Goal: Browse casually

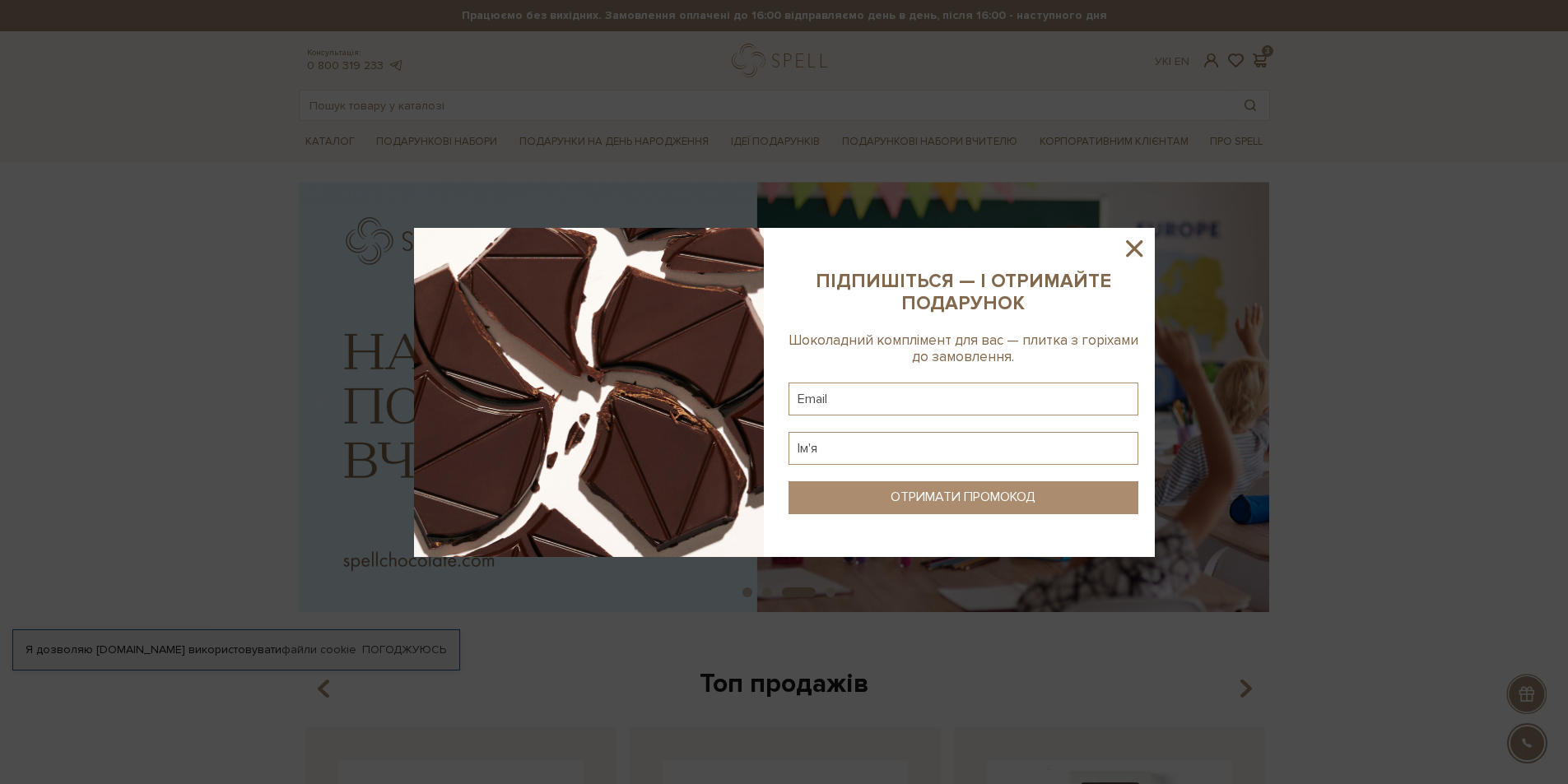
drag, startPoint x: 1134, startPoint y: 248, endPoint x: 1117, endPoint y: 257, distance: 19.2
click at [1133, 248] on icon at bounding box center [1134, 249] width 16 height 16
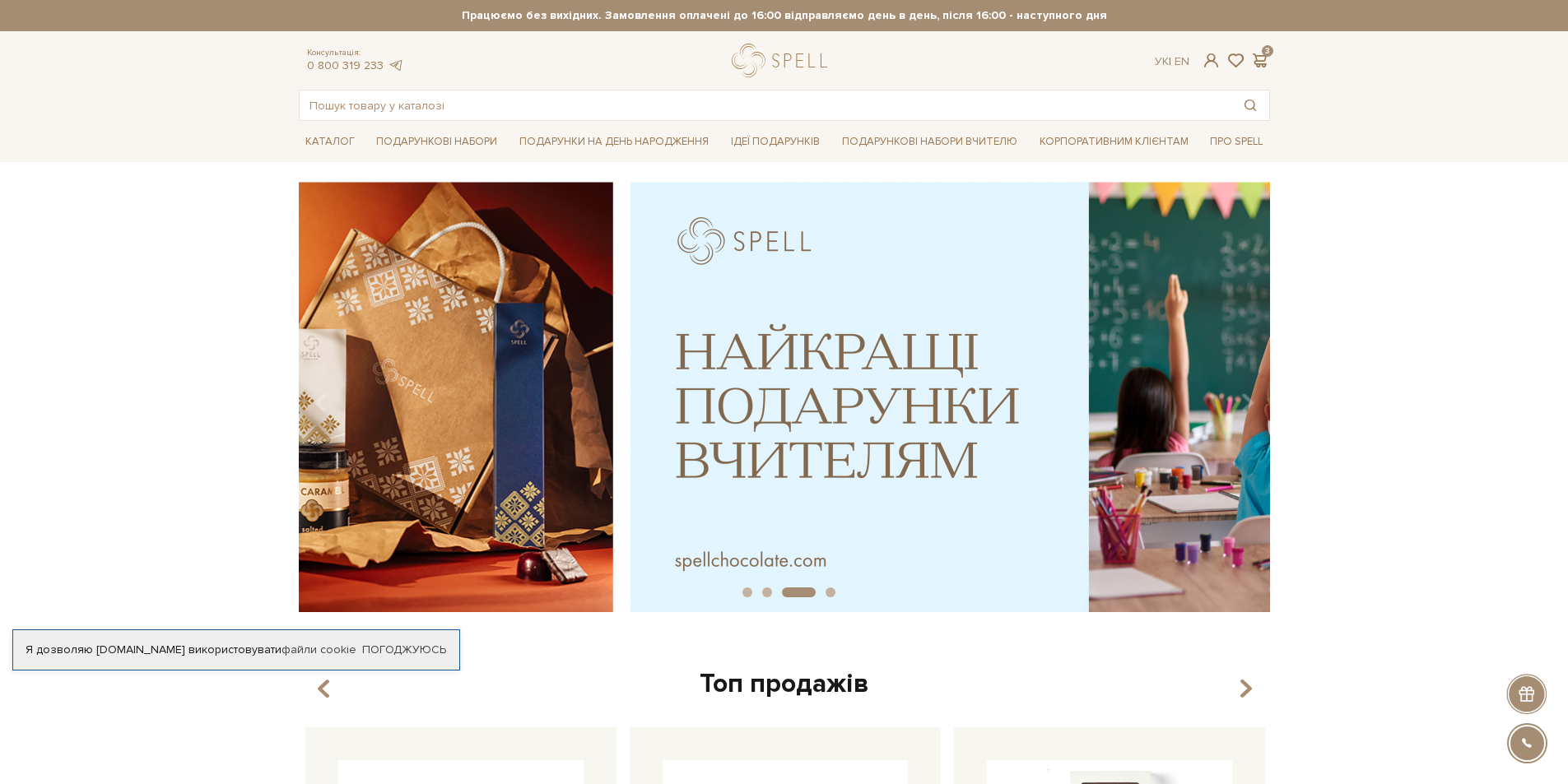
drag, startPoint x: 645, startPoint y: 434, endPoint x: 281, endPoint y: 467, distance: 365.5
click at [222, 462] on div "slide 4 of 4" at bounding box center [784, 391] width 1568 height 419
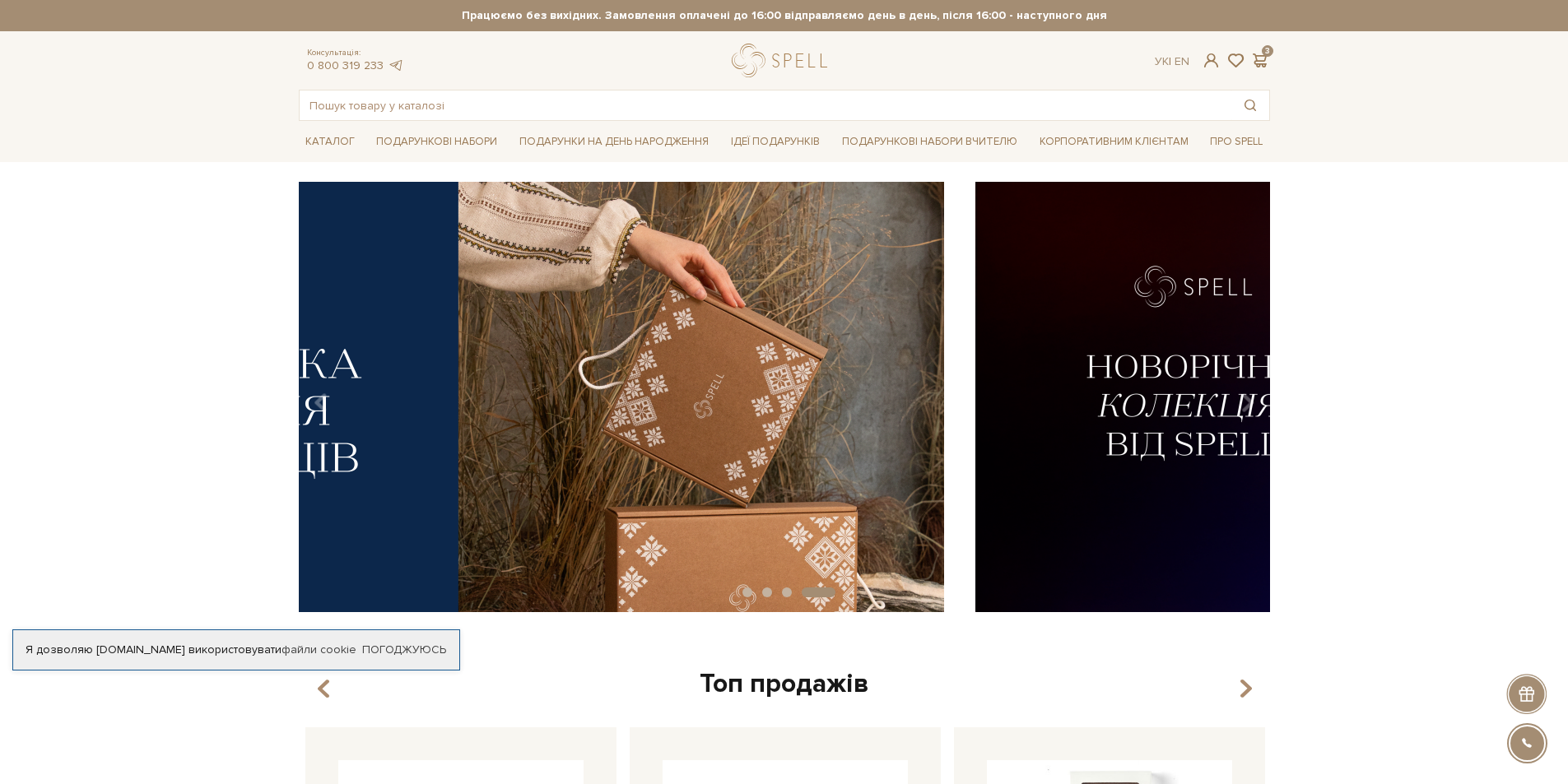
drag, startPoint x: 888, startPoint y: 441, endPoint x: 369, endPoint y: 464, distance: 519.5
click at [436, 462] on img at bounding box center [458, 396] width 971 height 430
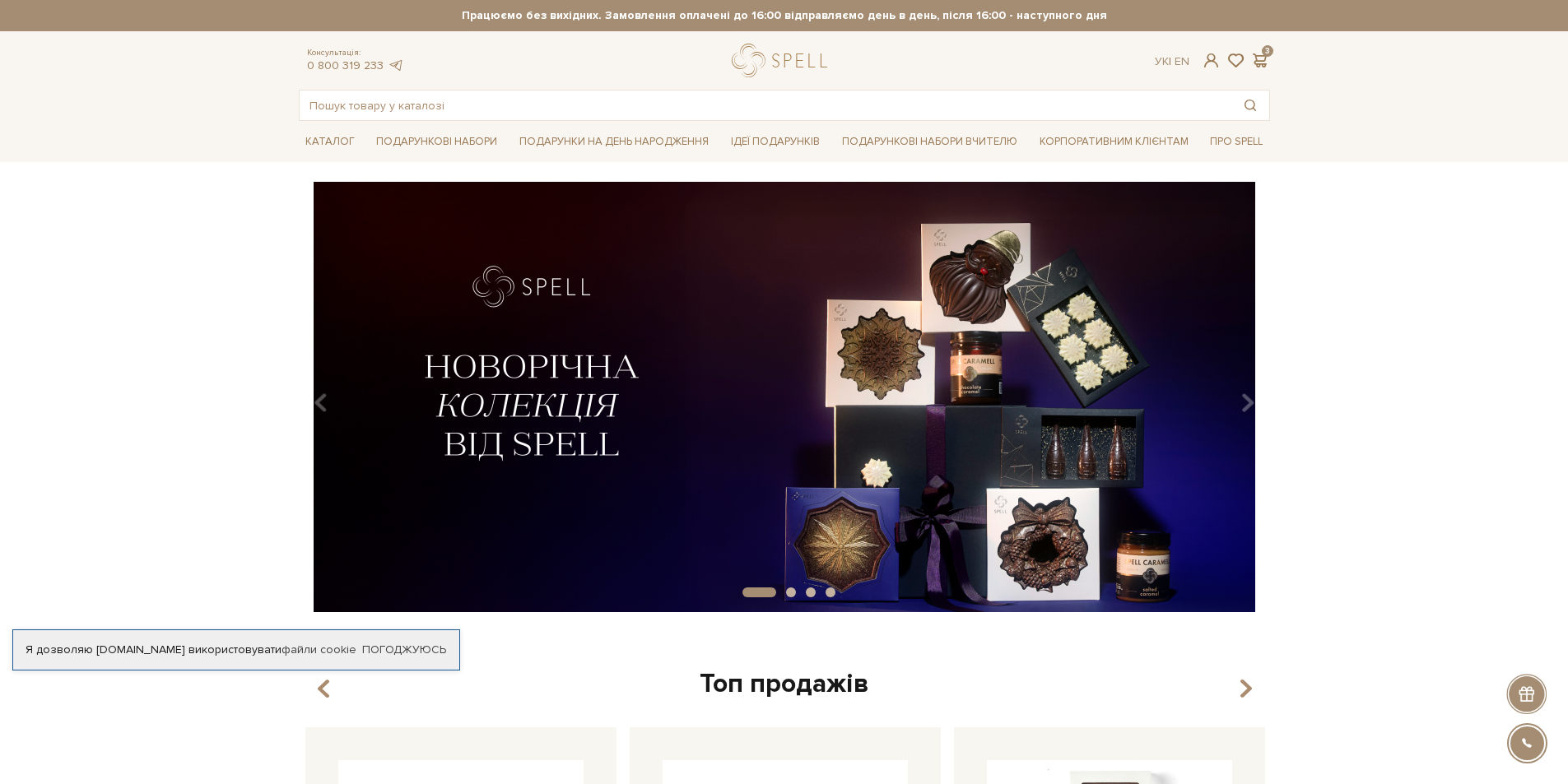
drag, startPoint x: 737, startPoint y: 426, endPoint x: 472, endPoint y: 452, distance: 266.3
click at [792, 592] on button "Carousel Page 2" at bounding box center [790, 592] width 10 height 10
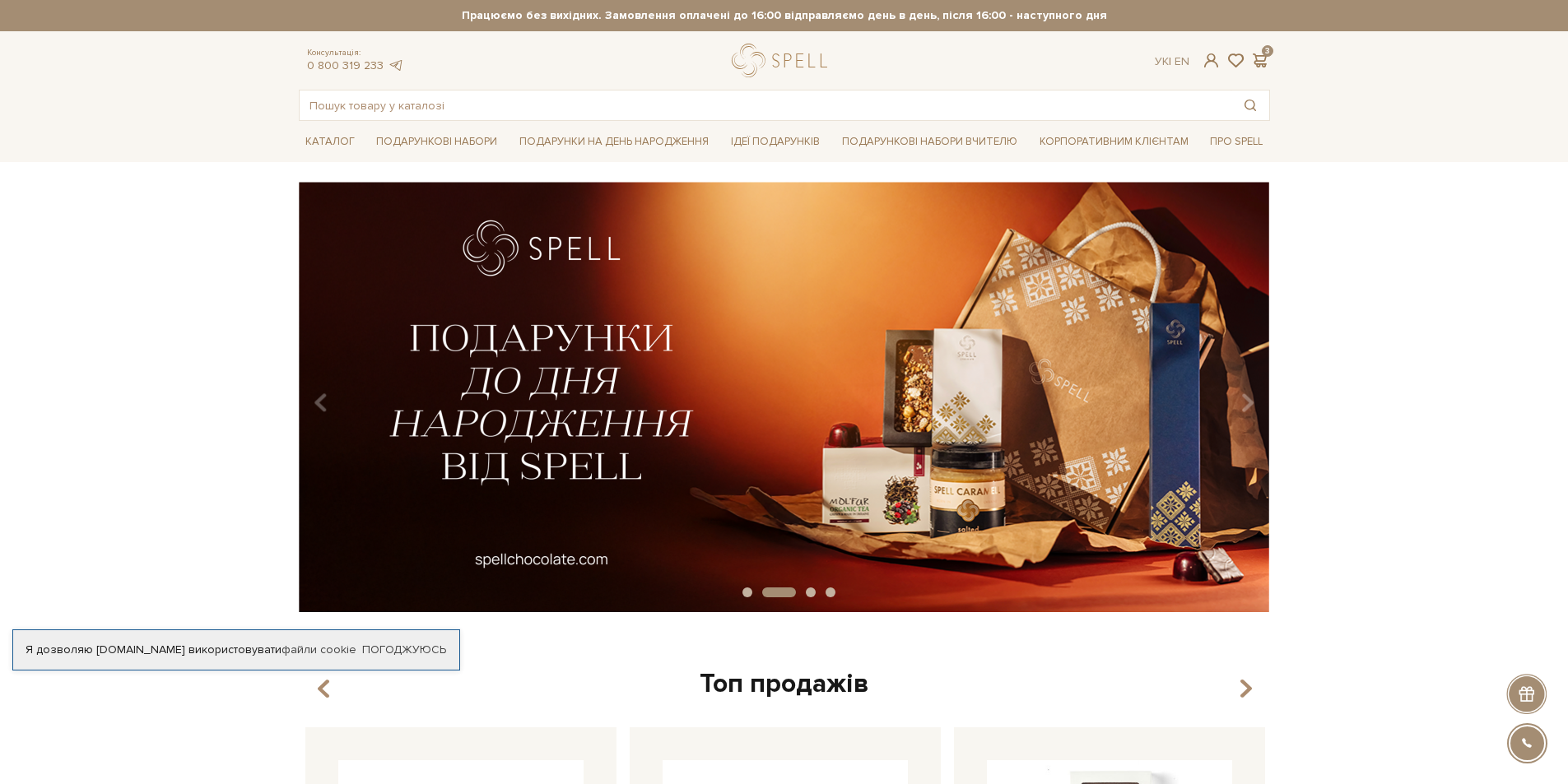
click at [808, 594] on button "Carousel Page 3" at bounding box center [810, 592] width 10 height 10
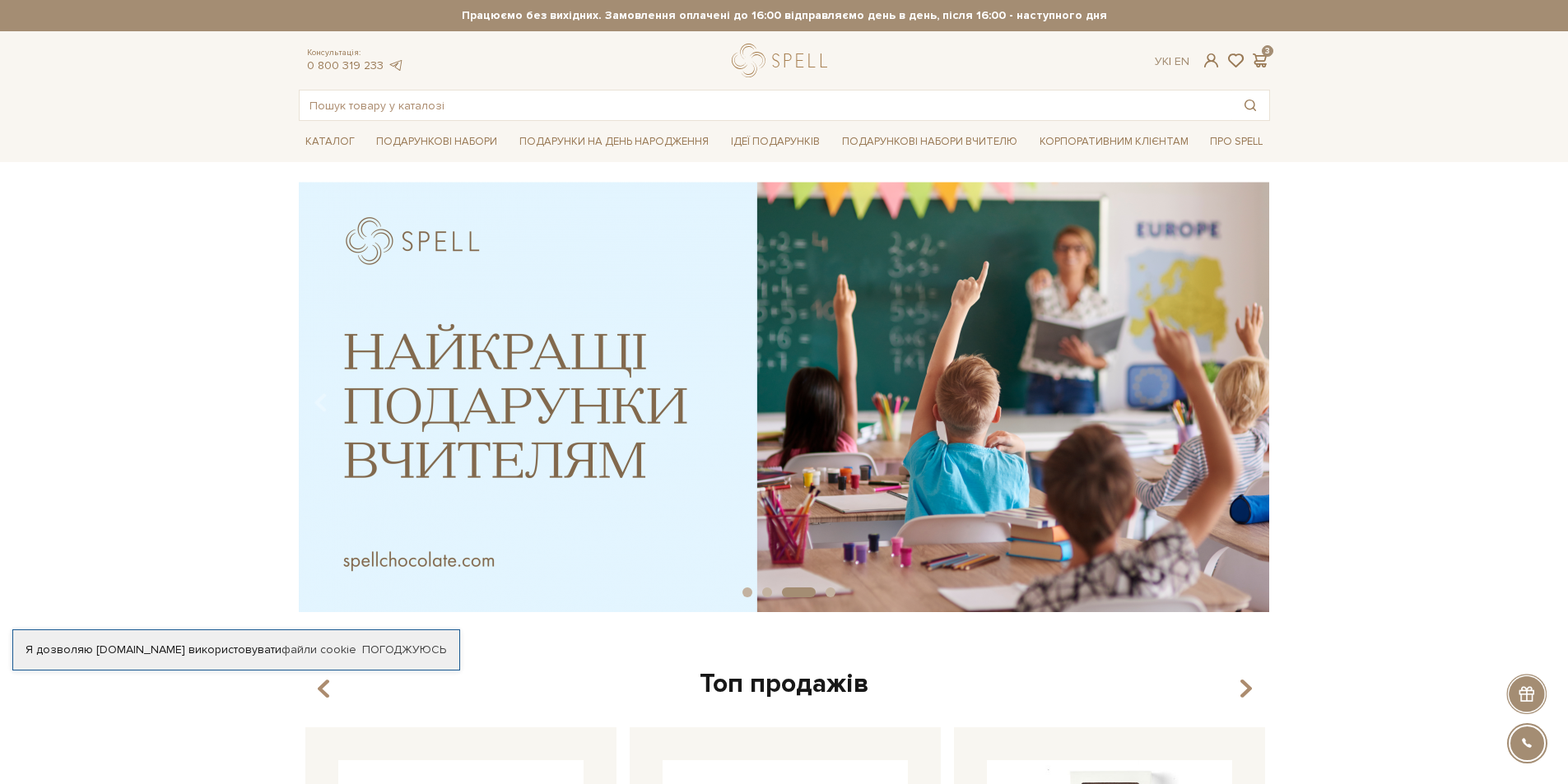
click at [830, 591] on button "Carousel Page 4" at bounding box center [830, 592] width 10 height 10
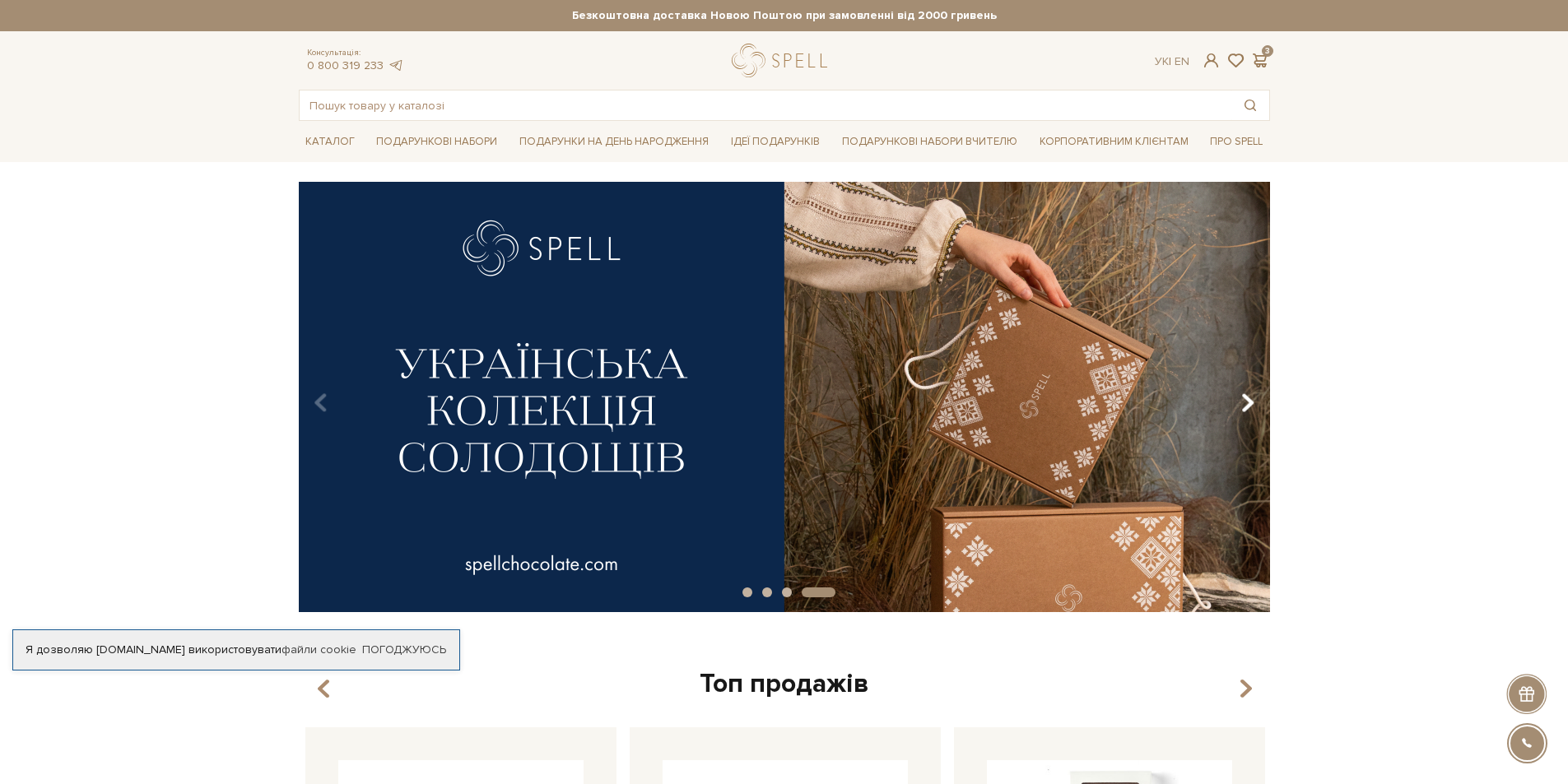
click at [1248, 406] on icon "Carousel Navigation" at bounding box center [1247, 402] width 14 height 28
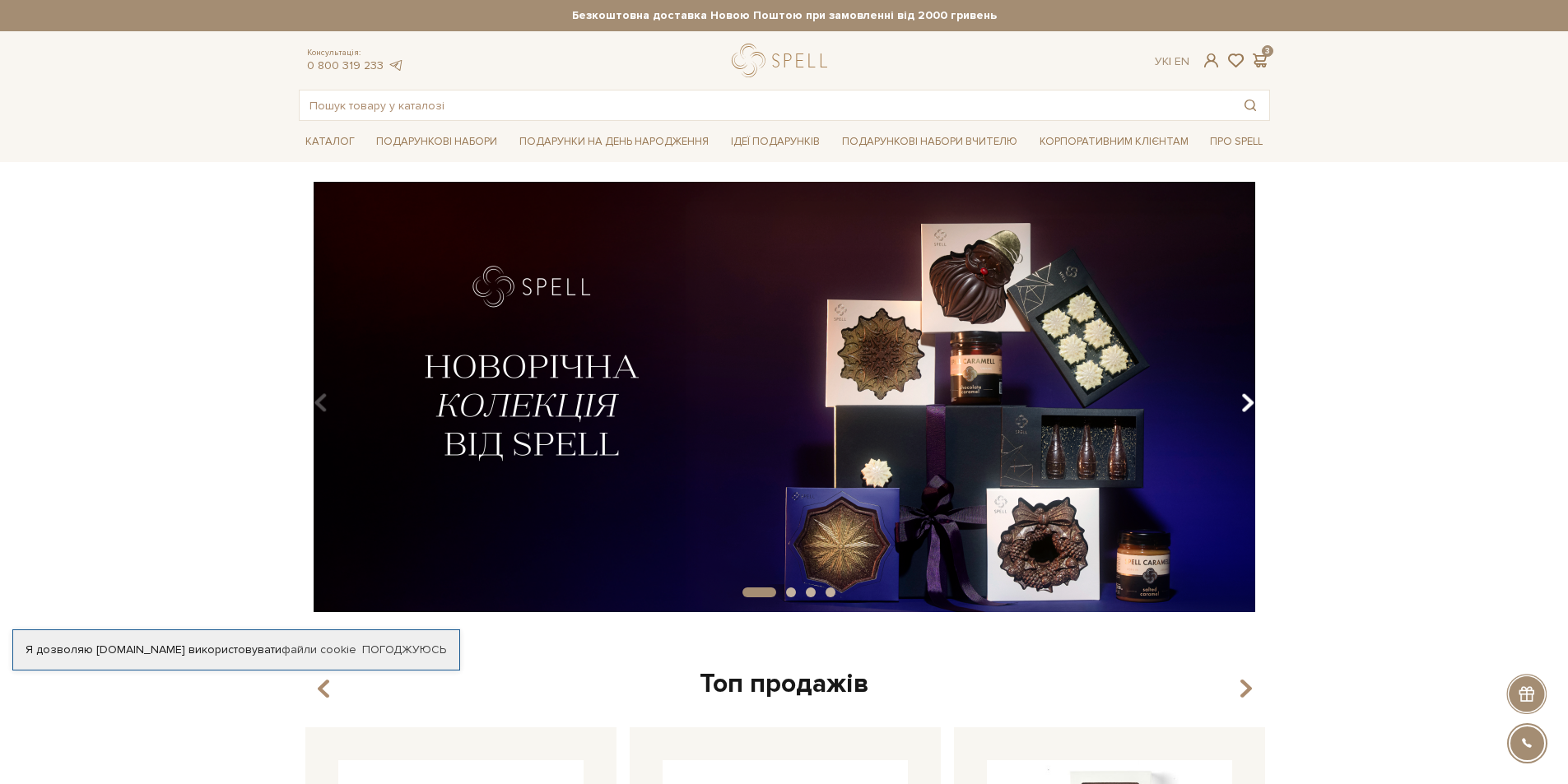
click at [1248, 406] on icon "Carousel Navigation" at bounding box center [1247, 402] width 14 height 28
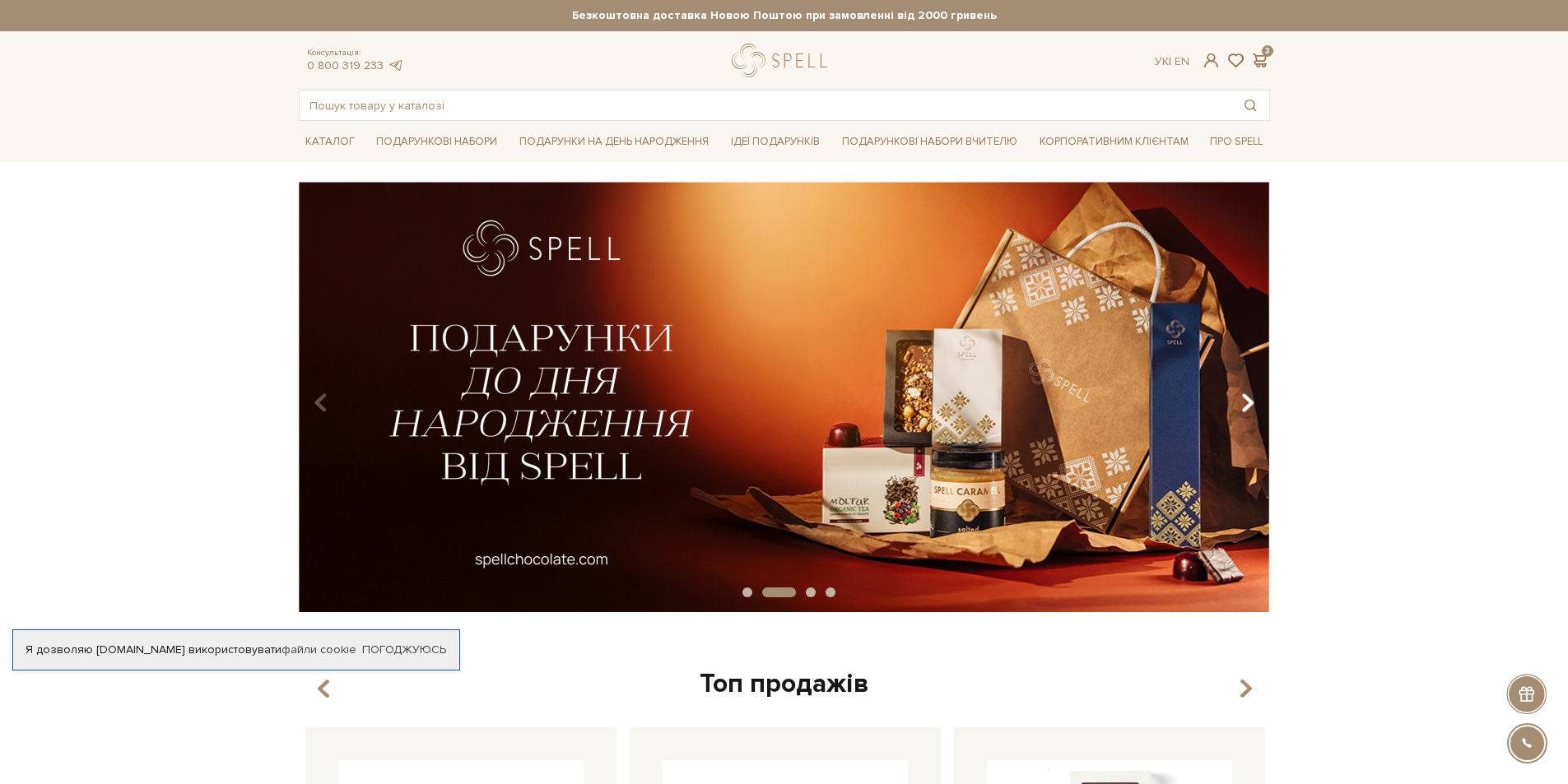
click at [1248, 406] on icon "Carousel Navigation" at bounding box center [1247, 402] width 14 height 28
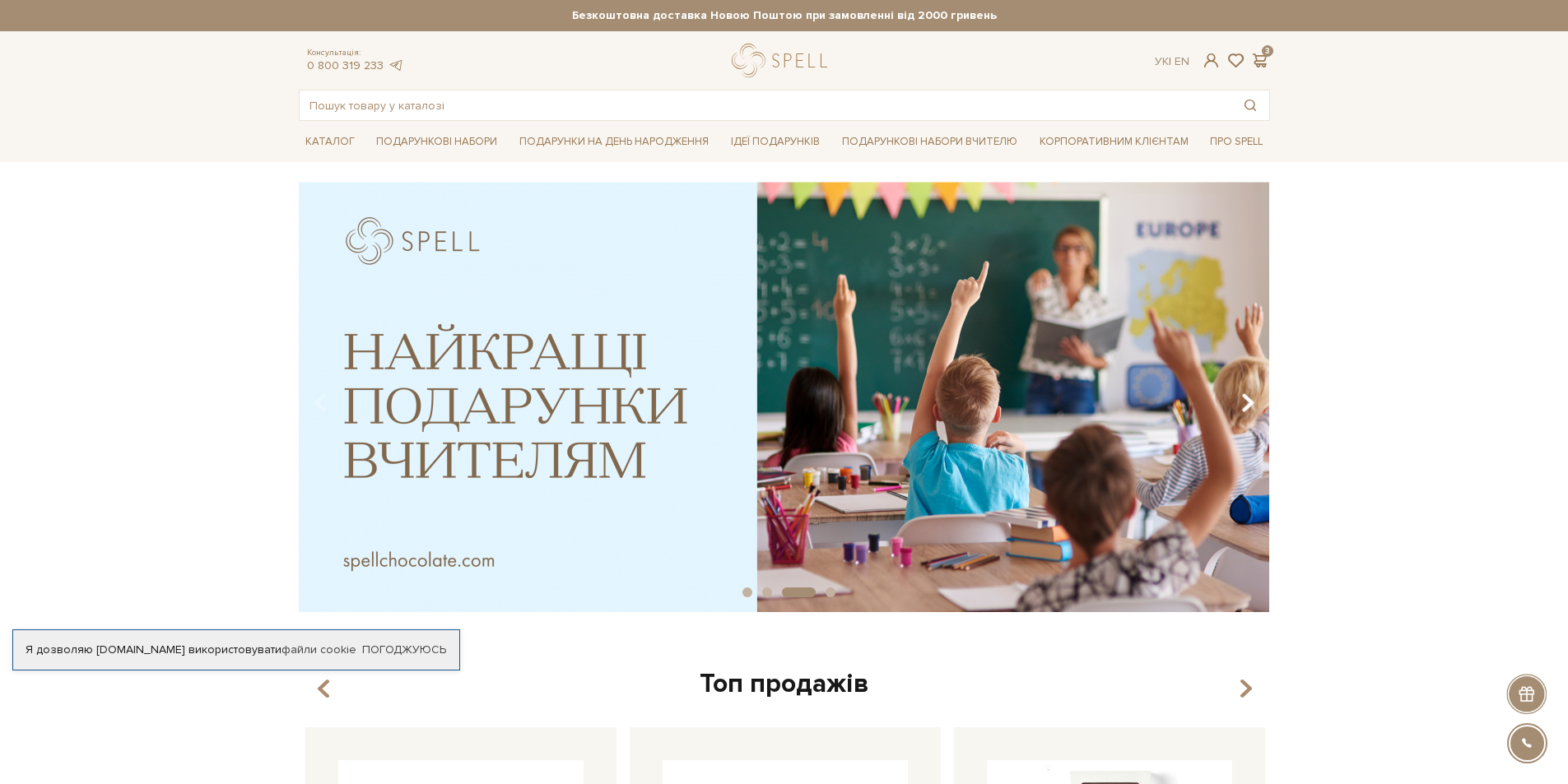
click at [1247, 405] on icon "Carousel Navigation" at bounding box center [1247, 402] width 14 height 28
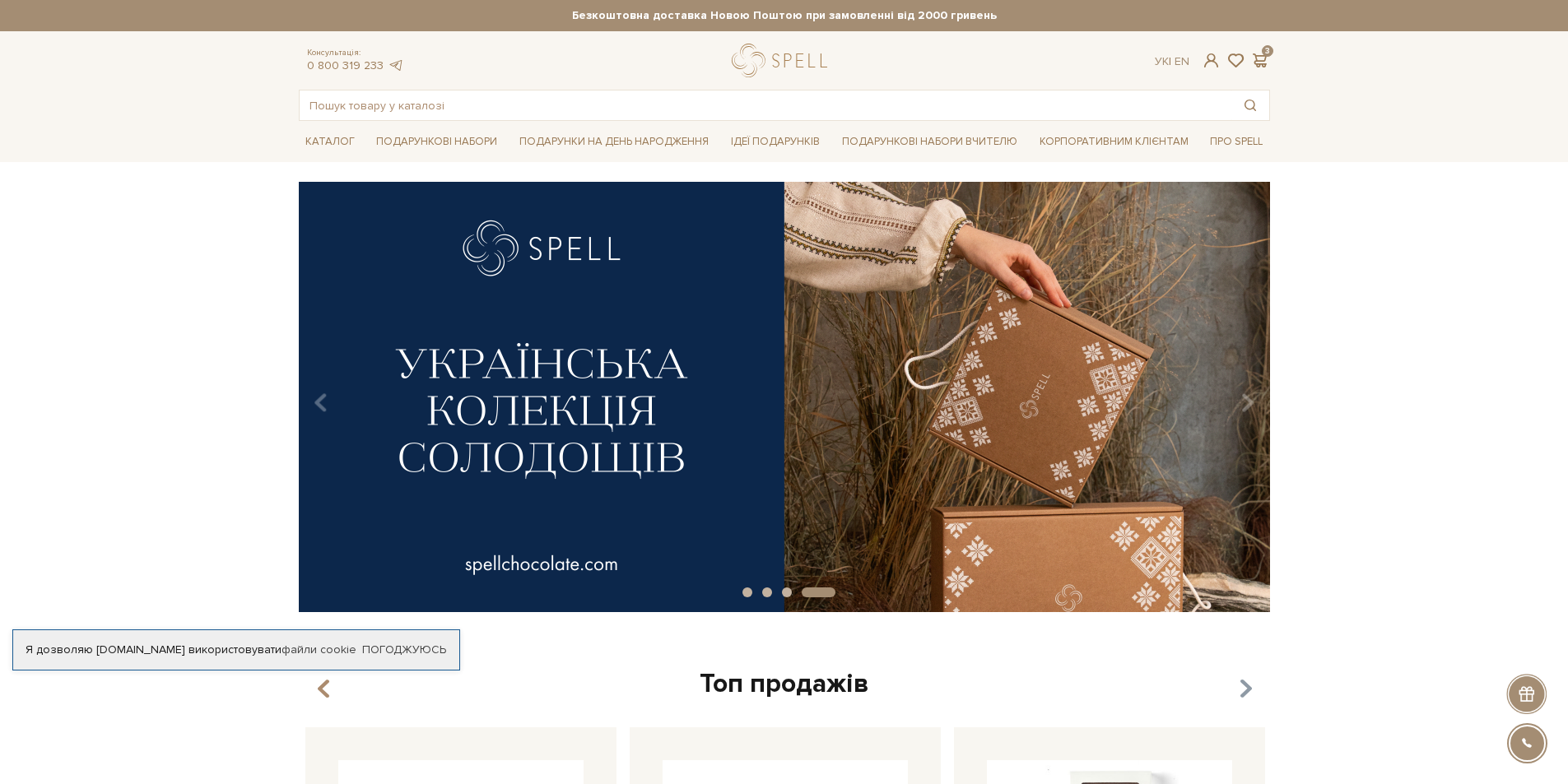
click at [1242, 690] on icon "button" at bounding box center [1244, 689] width 14 height 28
click at [1243, 405] on icon "Carousel Navigation" at bounding box center [1247, 402] width 14 height 28
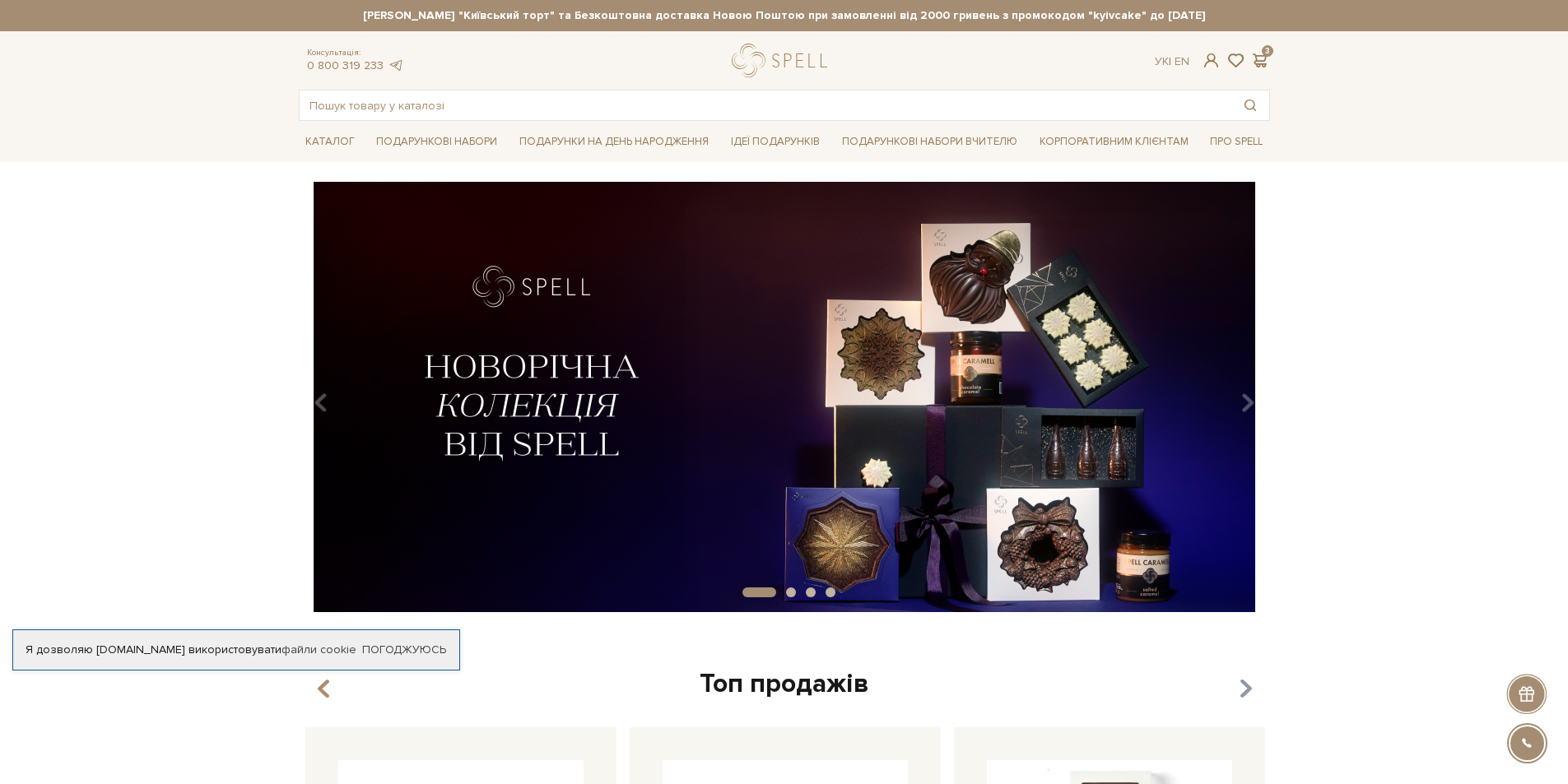
click at [1240, 689] on icon "button" at bounding box center [1244, 689] width 14 height 28
click at [1246, 404] on icon "Carousel Navigation" at bounding box center [1247, 402] width 14 height 28
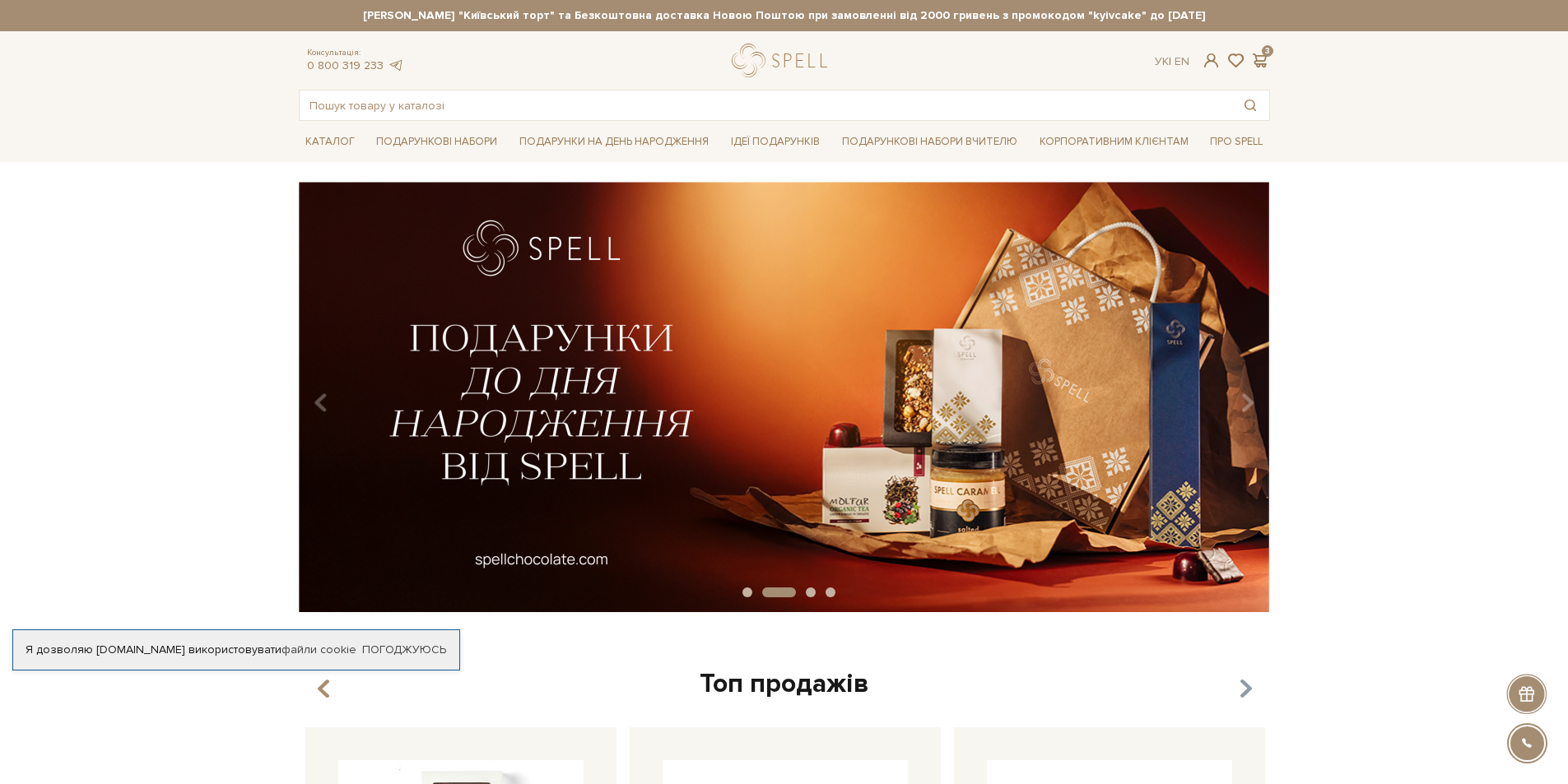
click at [1250, 693] on icon "button" at bounding box center [1244, 689] width 14 height 28
drag, startPoint x: 1245, startPoint y: 692, endPoint x: 1251, endPoint y: 616, distance: 76.2
click at [1245, 691] on icon "button" at bounding box center [1244, 689] width 14 height 28
click at [1249, 401] on icon "Carousel Navigation" at bounding box center [1247, 402] width 14 height 28
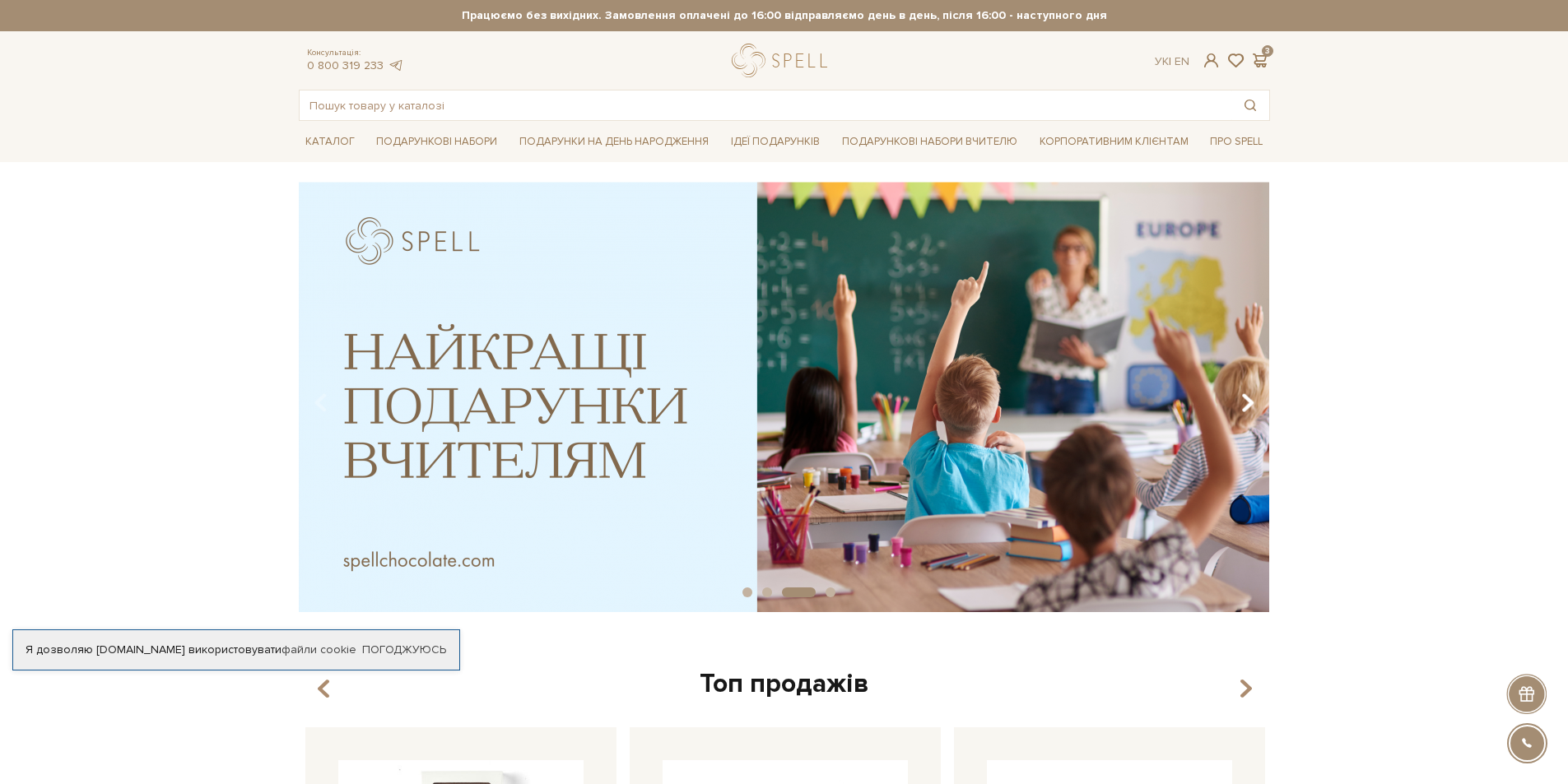
click at [1249, 401] on icon "Carousel Navigation" at bounding box center [1247, 402] width 14 height 28
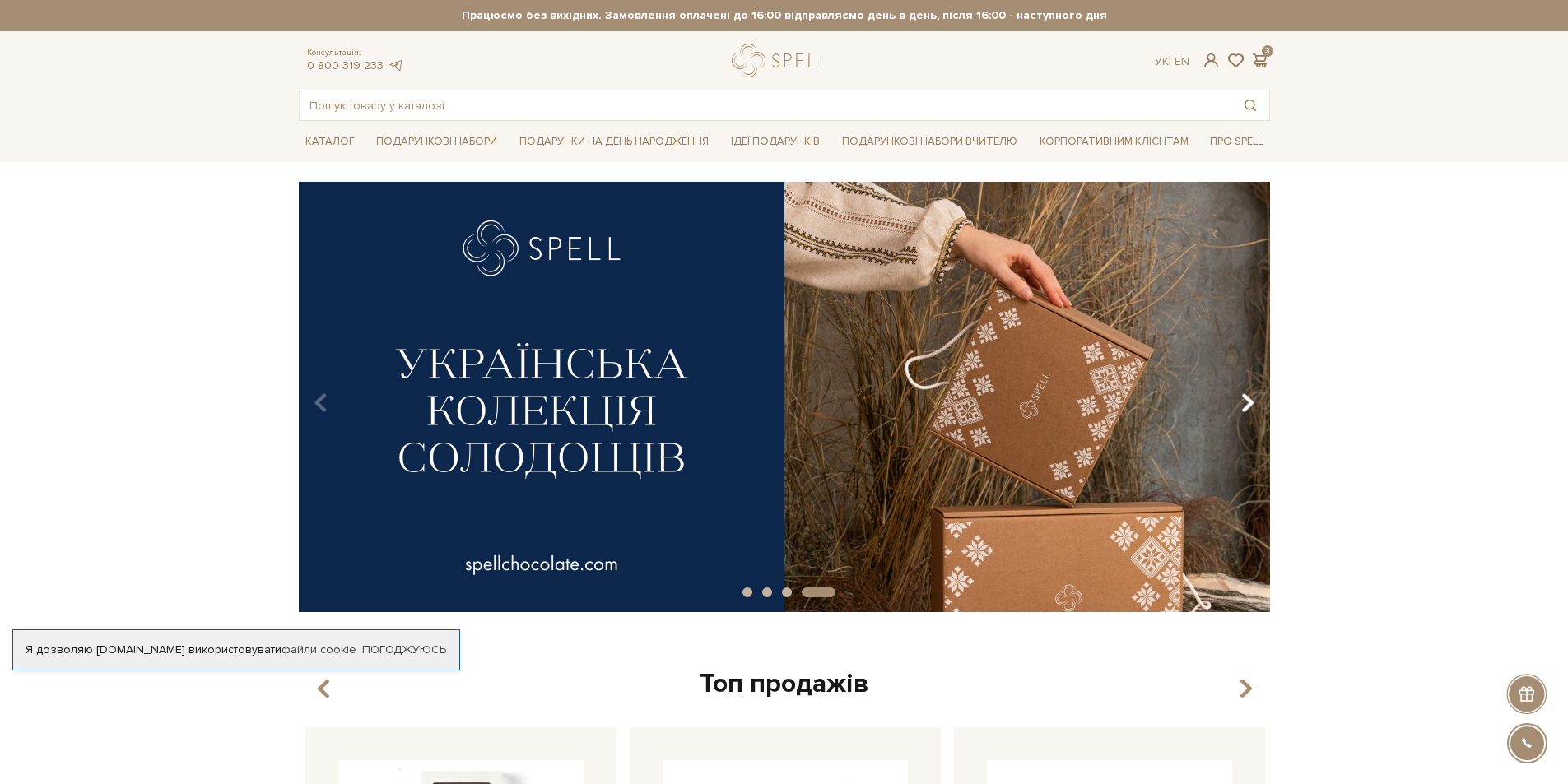
click at [1249, 401] on icon "Carousel Navigation" at bounding box center [1247, 402] width 14 height 28
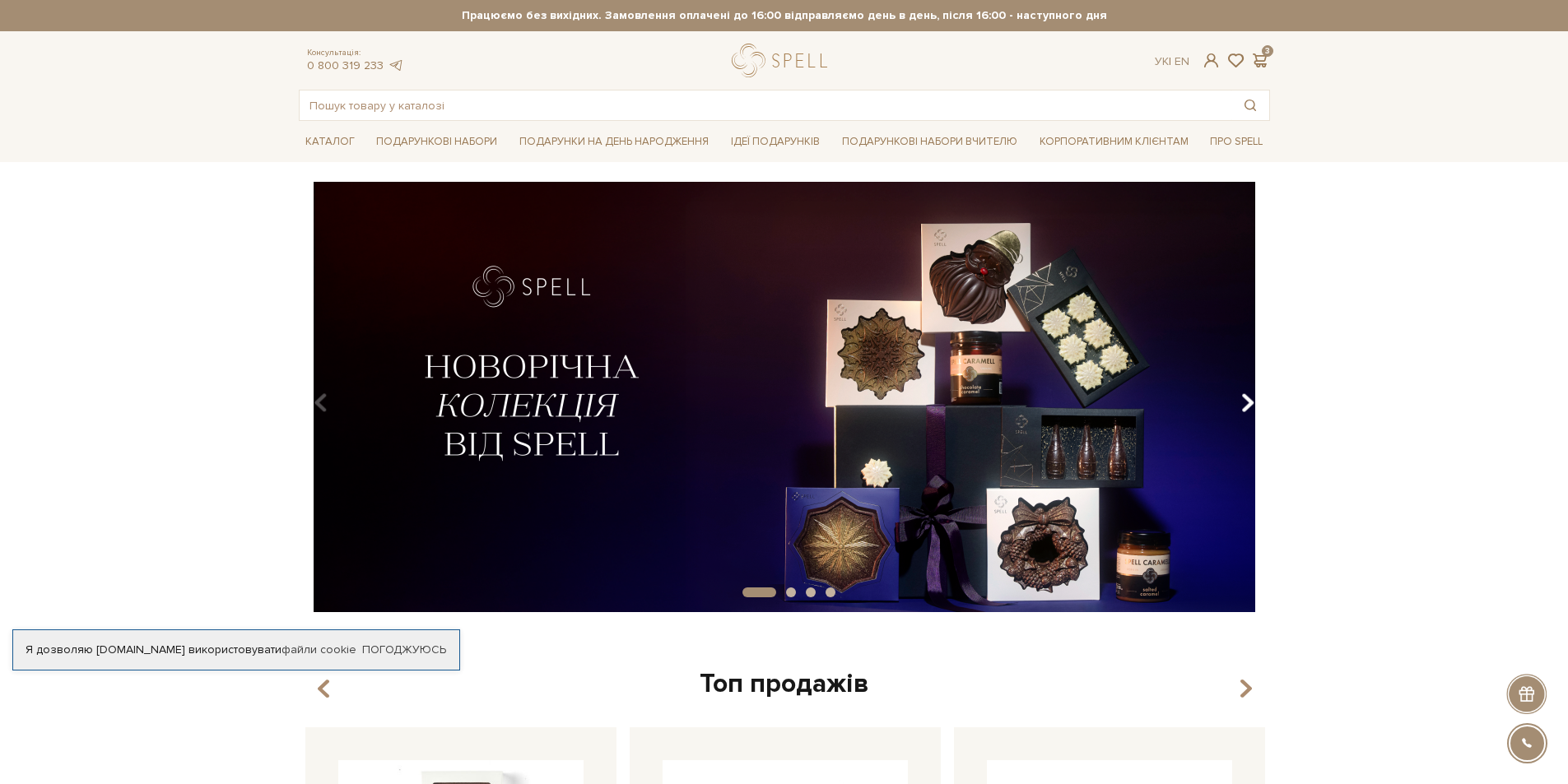
click at [1249, 401] on icon "Carousel Navigation" at bounding box center [1247, 402] width 14 height 28
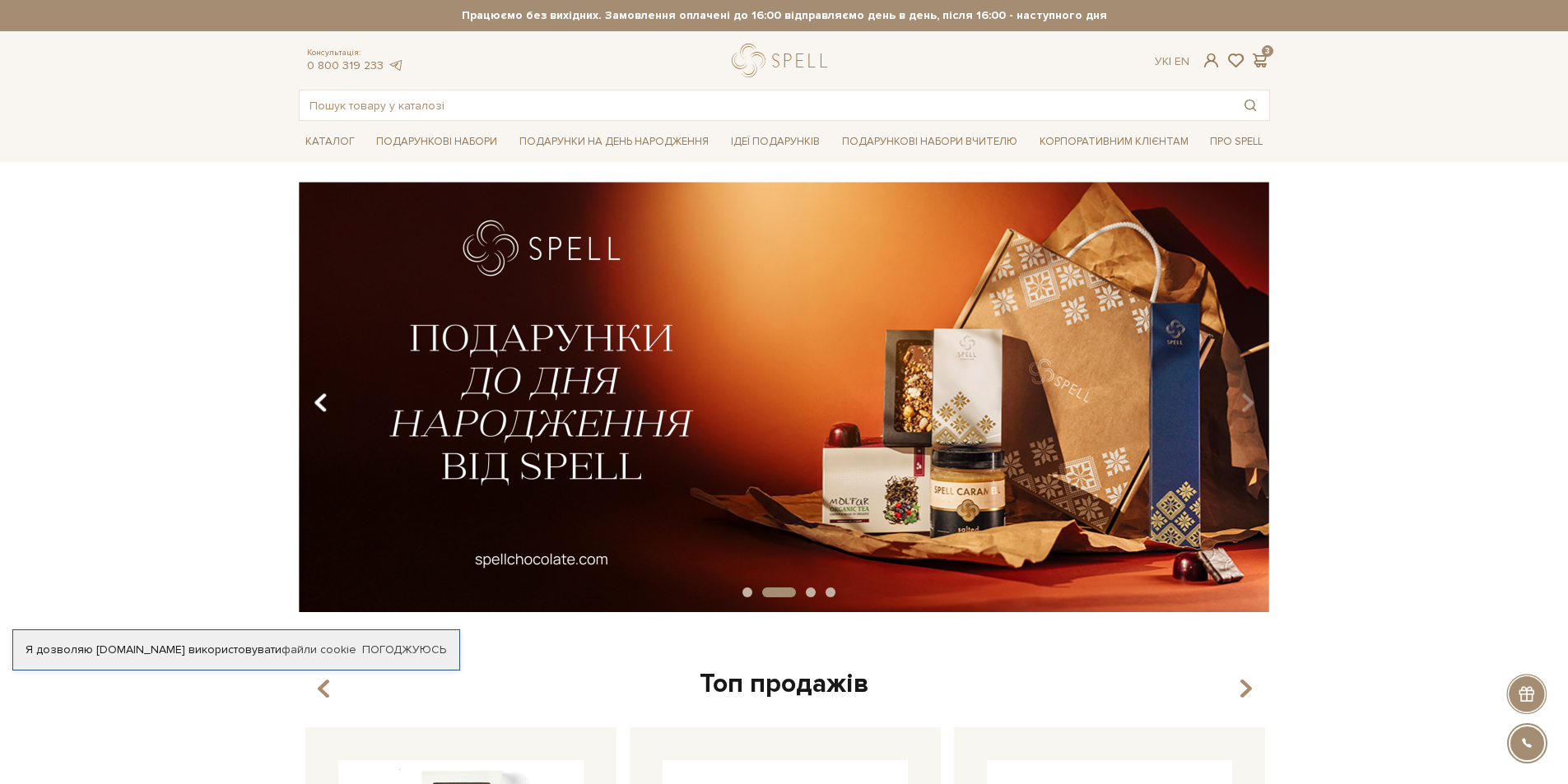
click at [326, 399] on icon "Carousel Navigation" at bounding box center [321, 402] width 14 height 28
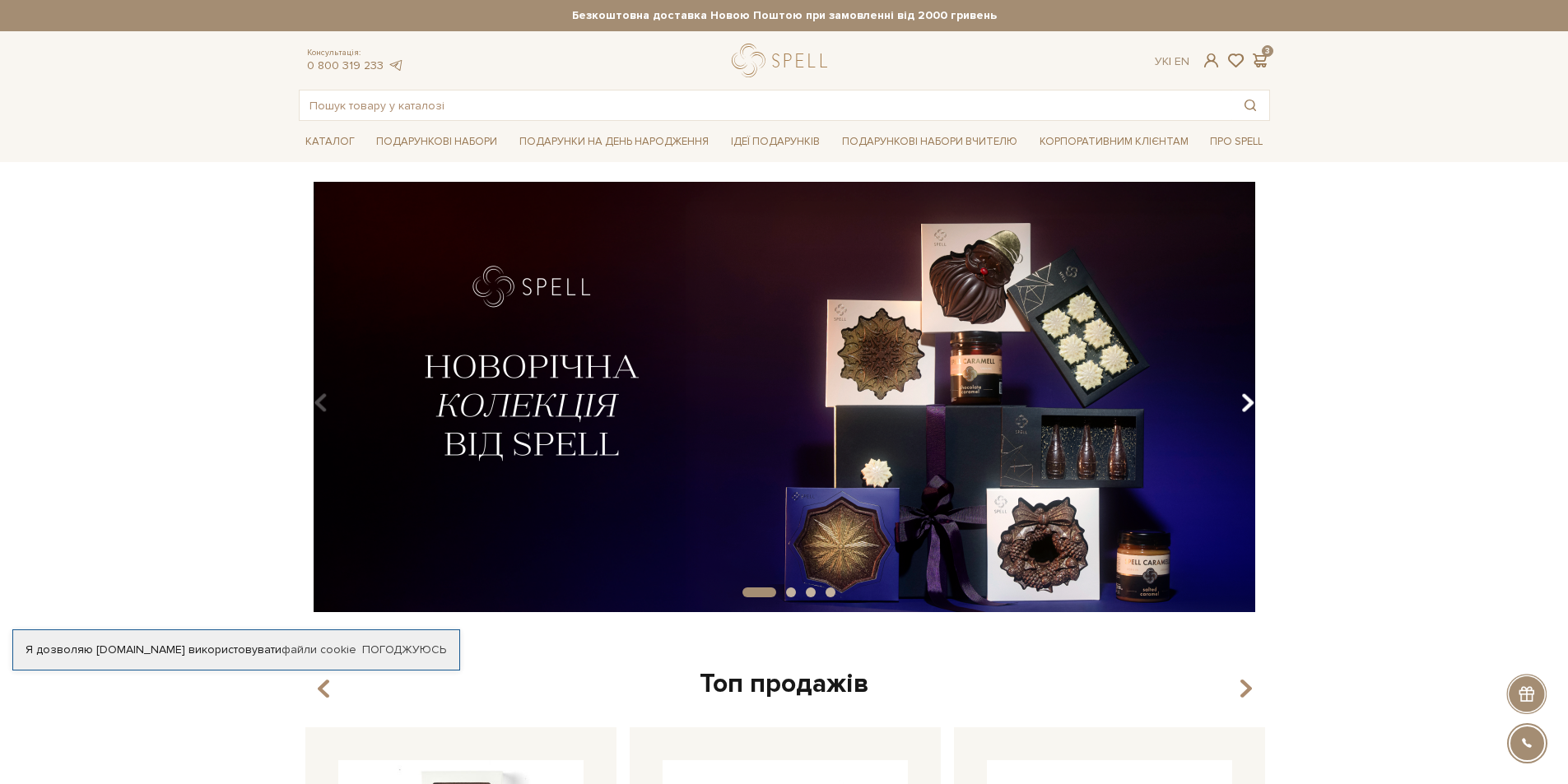
click at [1239, 400] on button "Carousel Navigation" at bounding box center [1243, 403] width 22 height 38
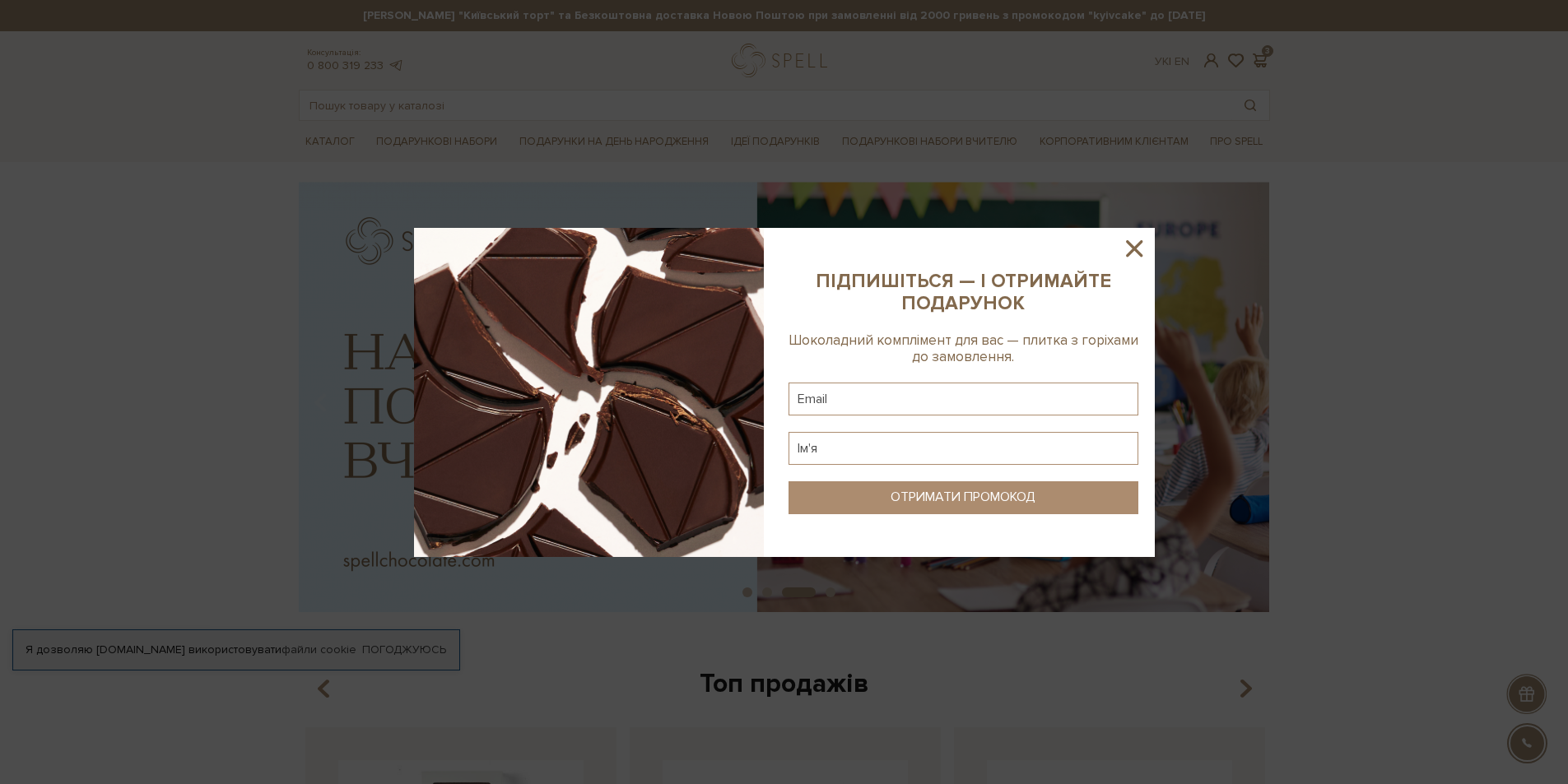
click at [1142, 252] on icon at bounding box center [1134, 248] width 28 height 28
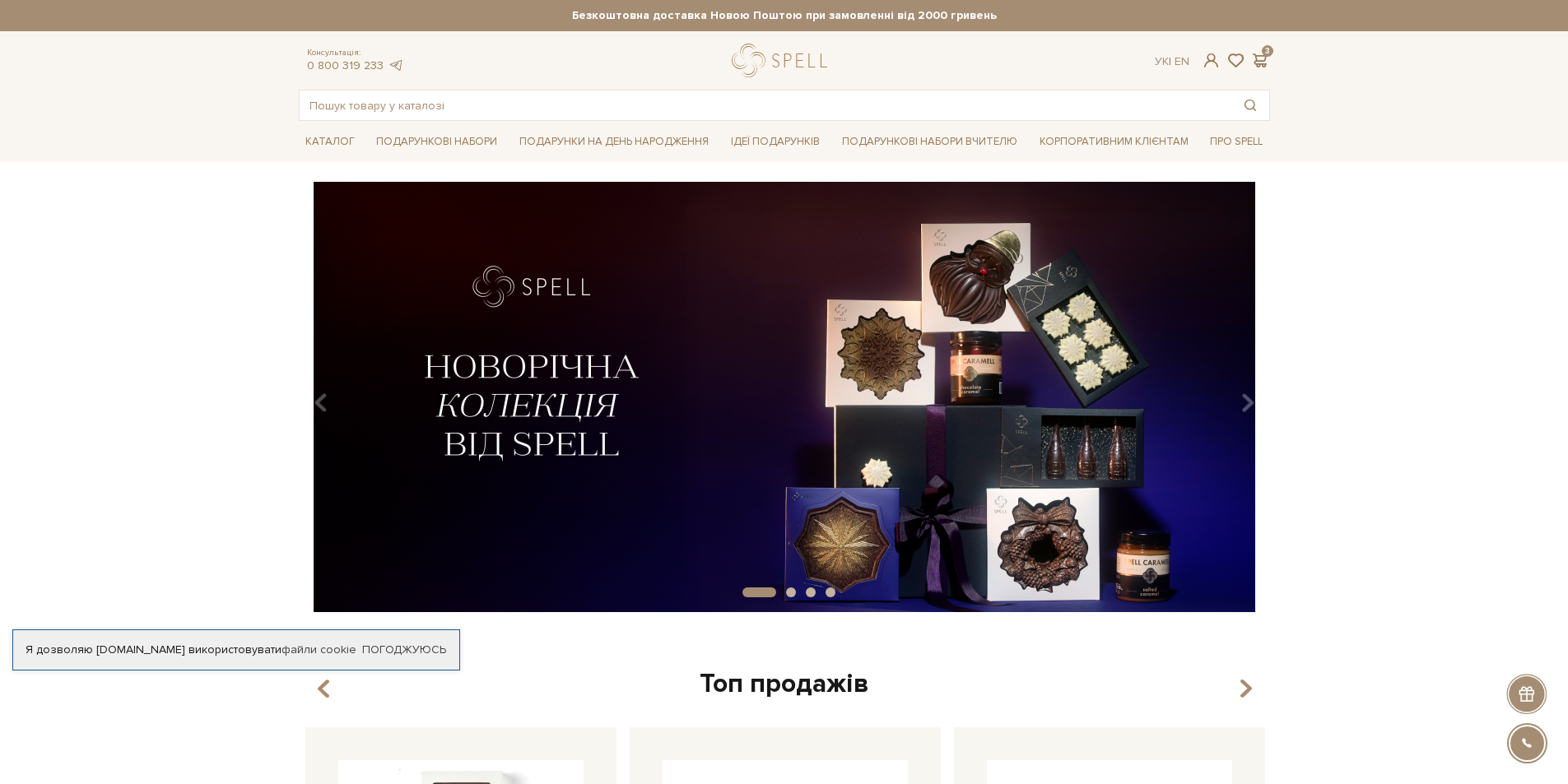
click at [88, 390] on div "slide 2 of 4" at bounding box center [784, 391] width 1568 height 419
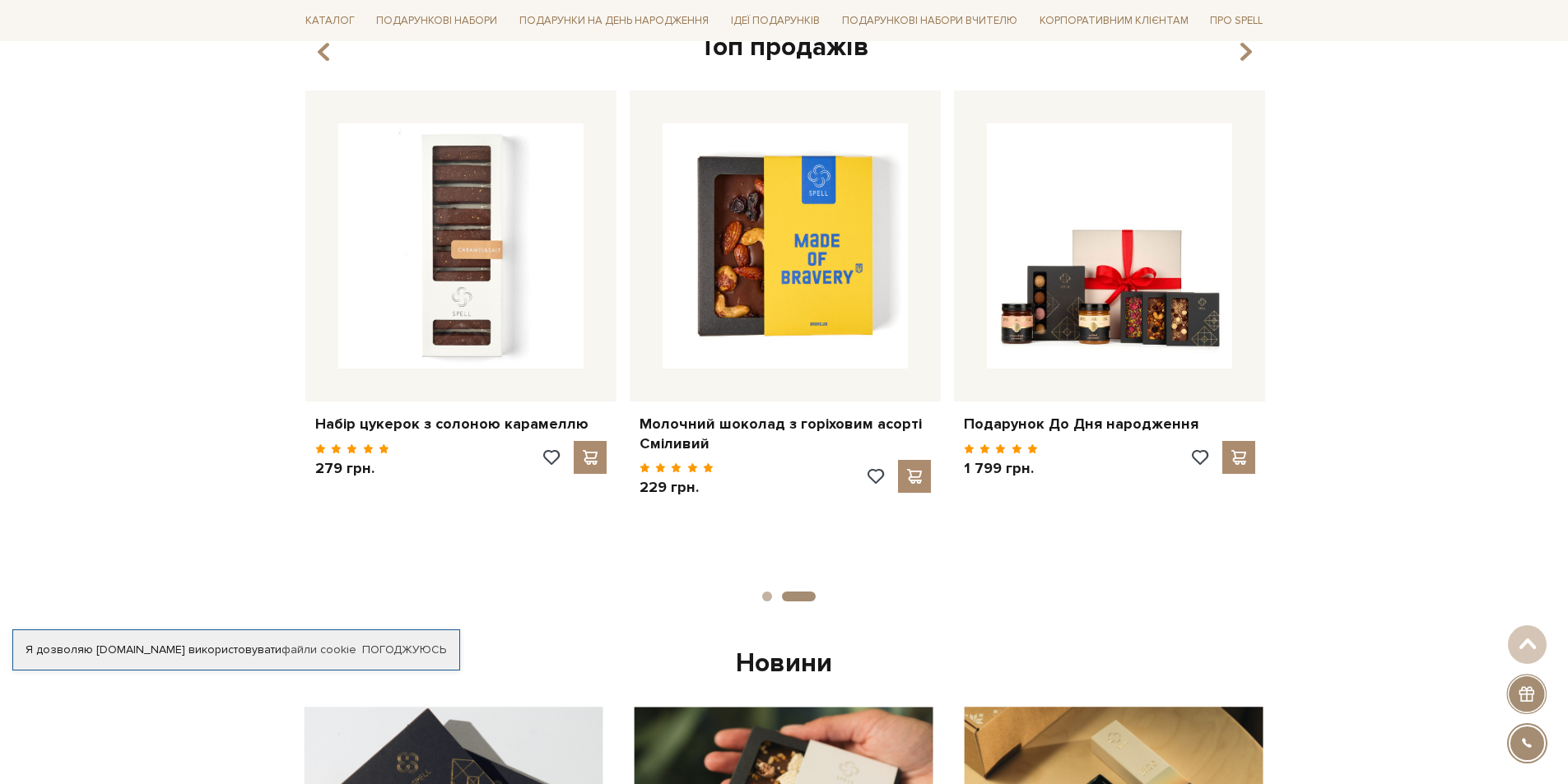
scroll to position [608, 0]
